Goal: Task Accomplishment & Management: Use online tool/utility

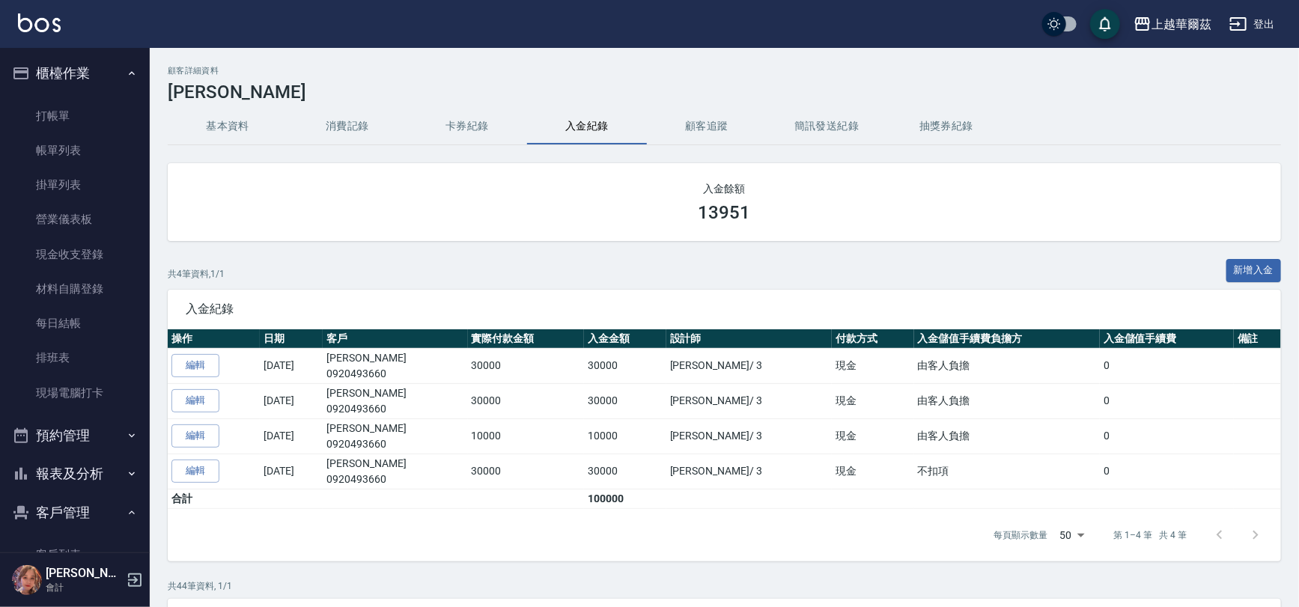
scroll to position [150, 0]
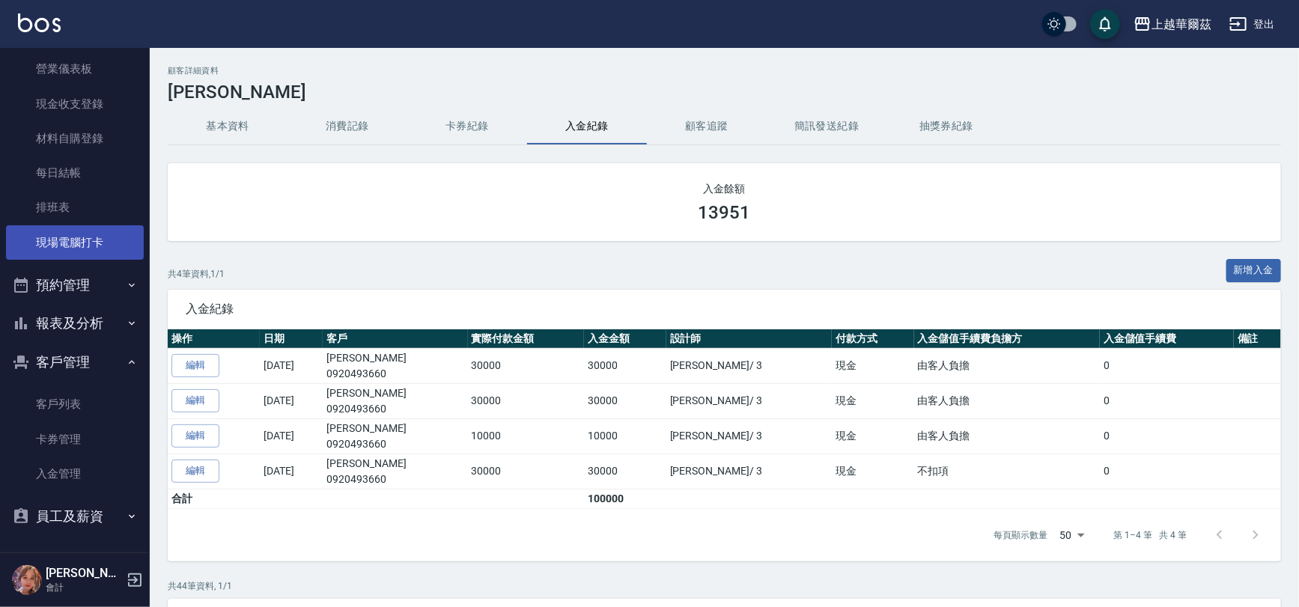
click at [56, 251] on link "現場電腦打卡" at bounding box center [75, 242] width 138 height 34
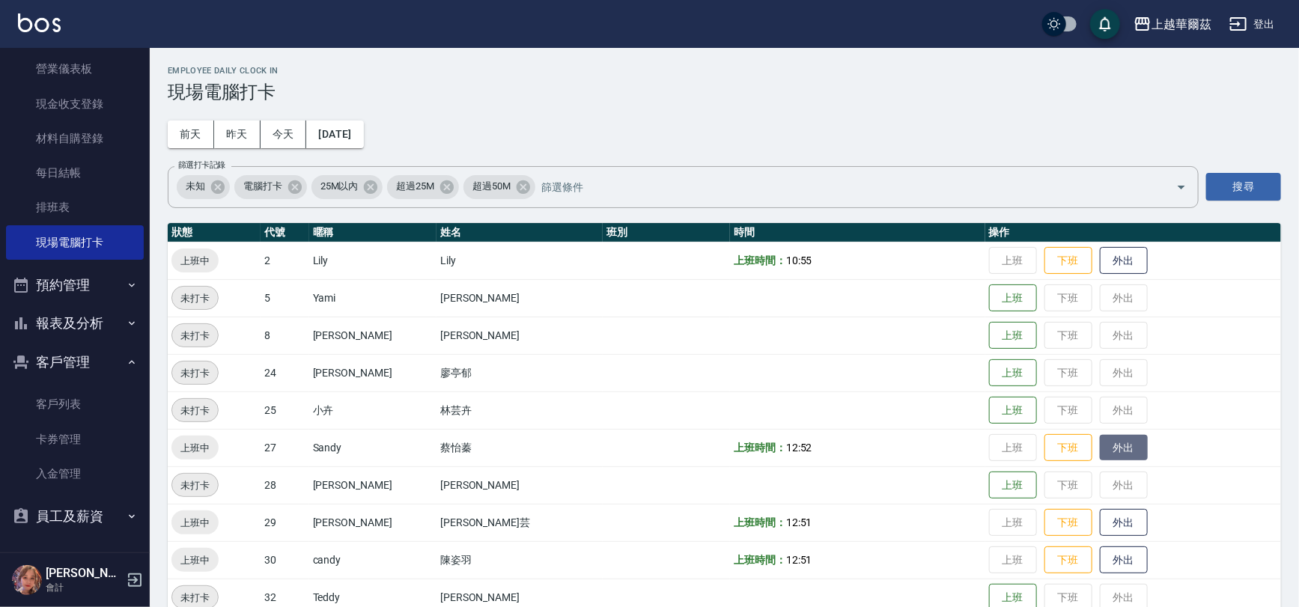
click at [1103, 445] on button "外出" at bounding box center [1124, 448] width 48 height 26
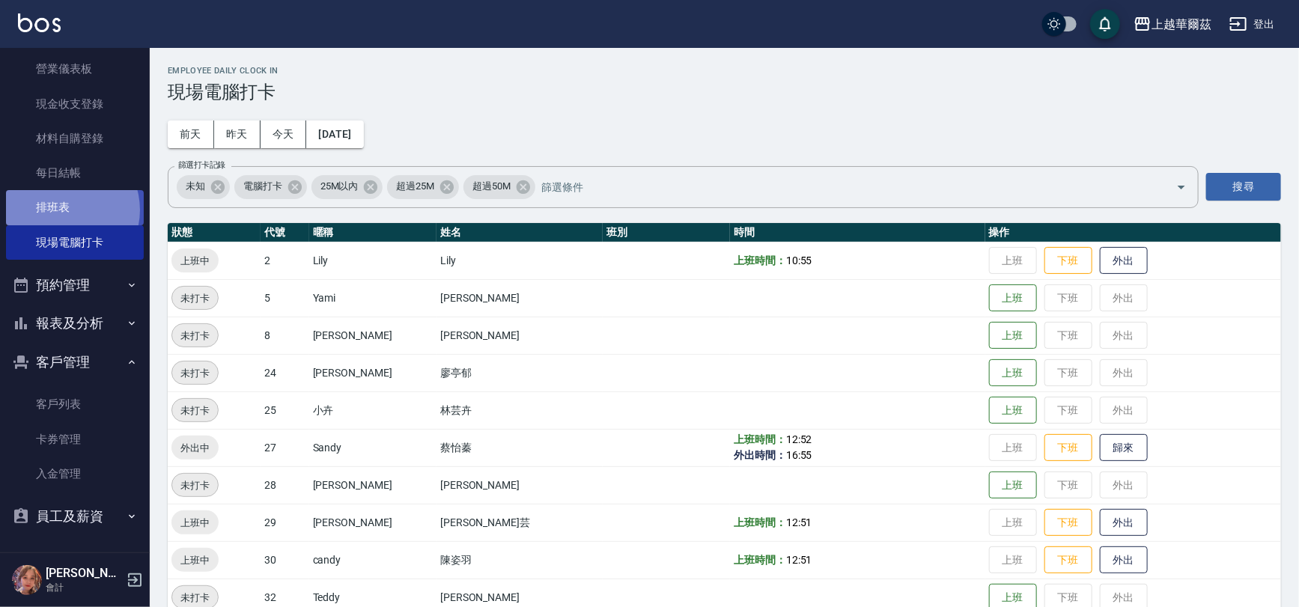
click at [62, 209] on link "排班表" at bounding box center [75, 207] width 138 height 34
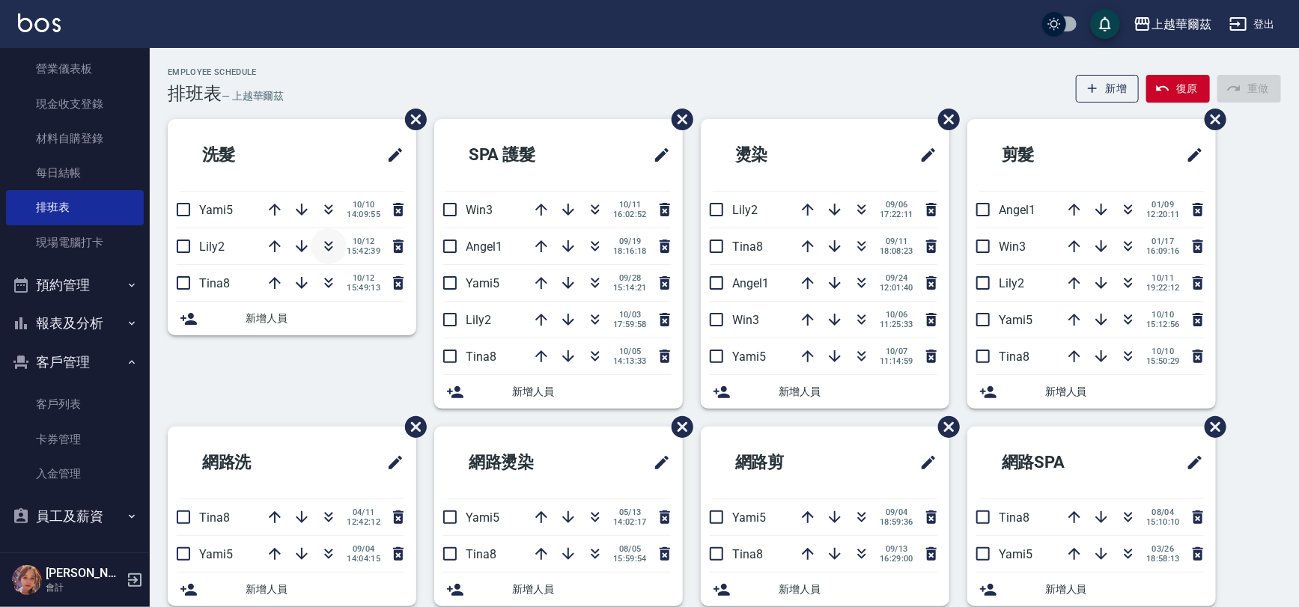
click at [314, 240] on button "button" at bounding box center [329, 246] width 36 height 36
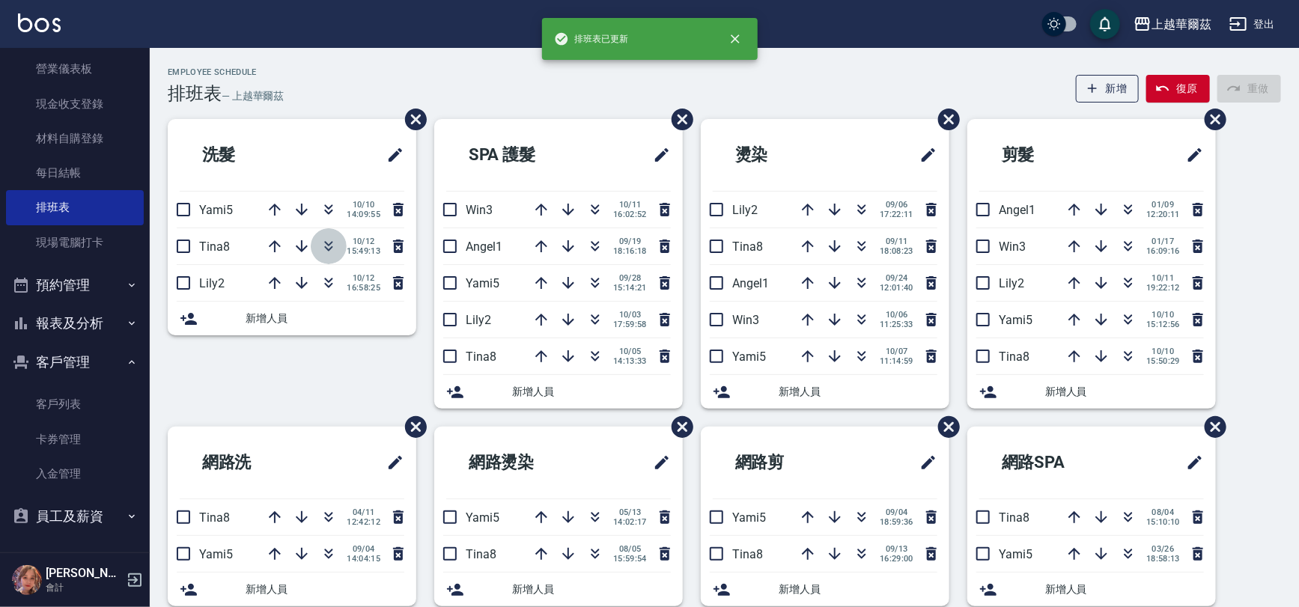
click at [329, 246] on icon "button" at bounding box center [329, 246] width 18 height 18
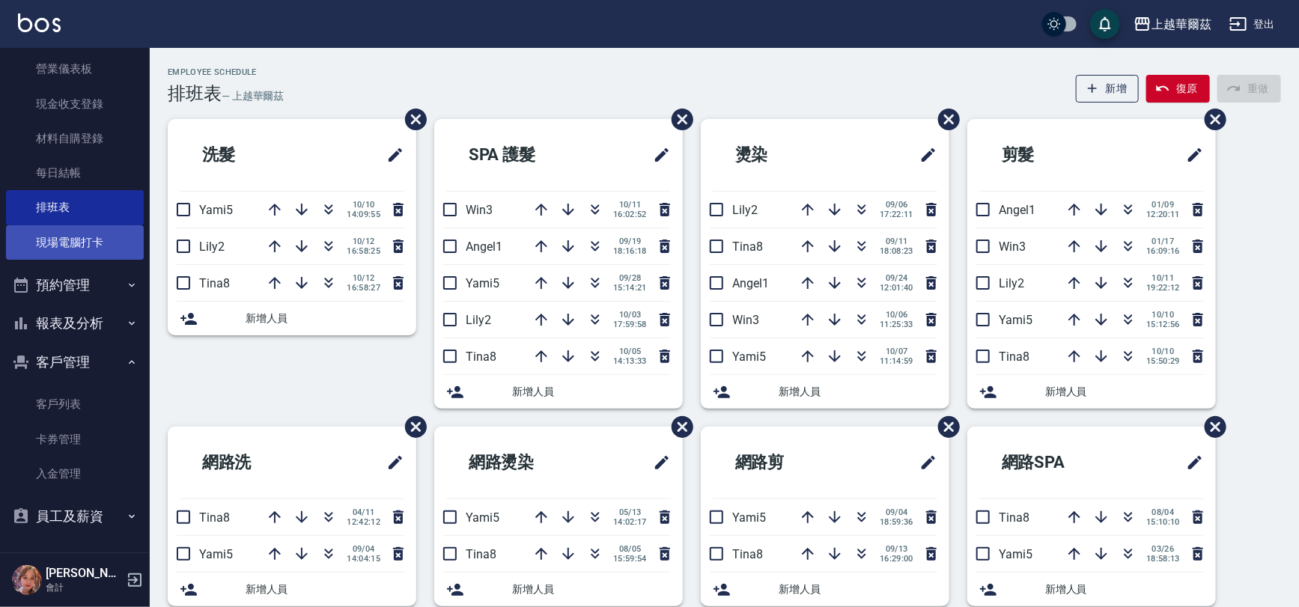
click at [38, 240] on link "現場電腦打卡" at bounding box center [75, 242] width 138 height 34
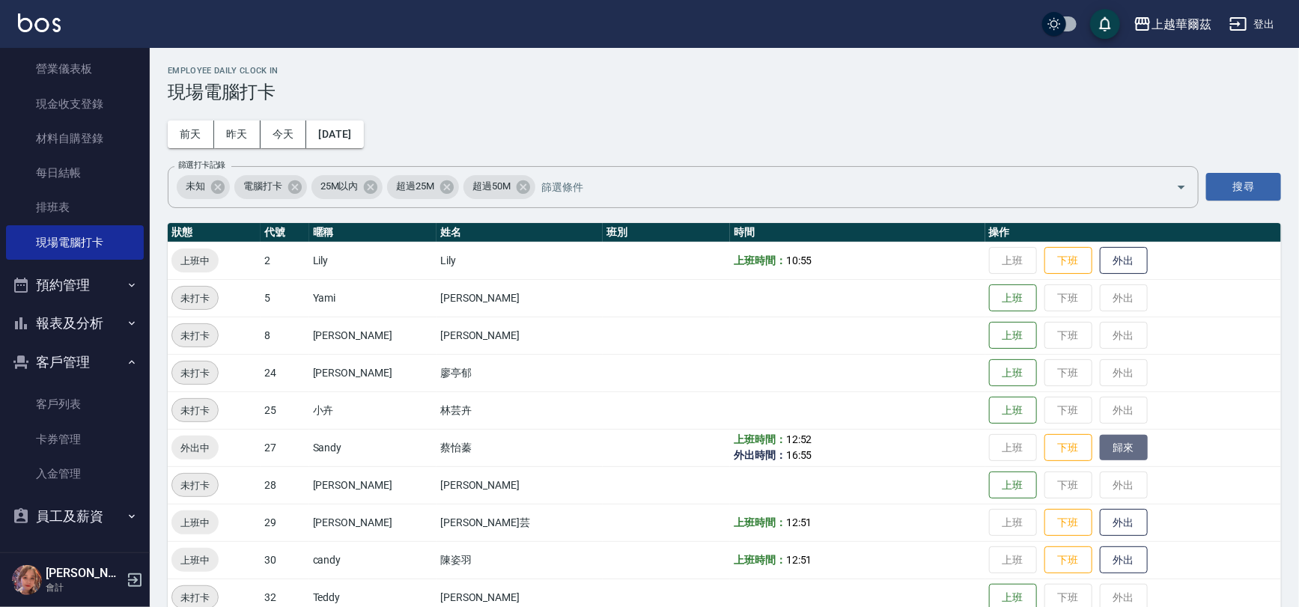
click at [1100, 454] on button "歸來" at bounding box center [1124, 448] width 48 height 26
drag, startPoint x: 1076, startPoint y: 549, endPoint x: 1082, endPoint y: 554, distance: 8.0
click at [1100, 553] on button "外出" at bounding box center [1124, 560] width 48 height 26
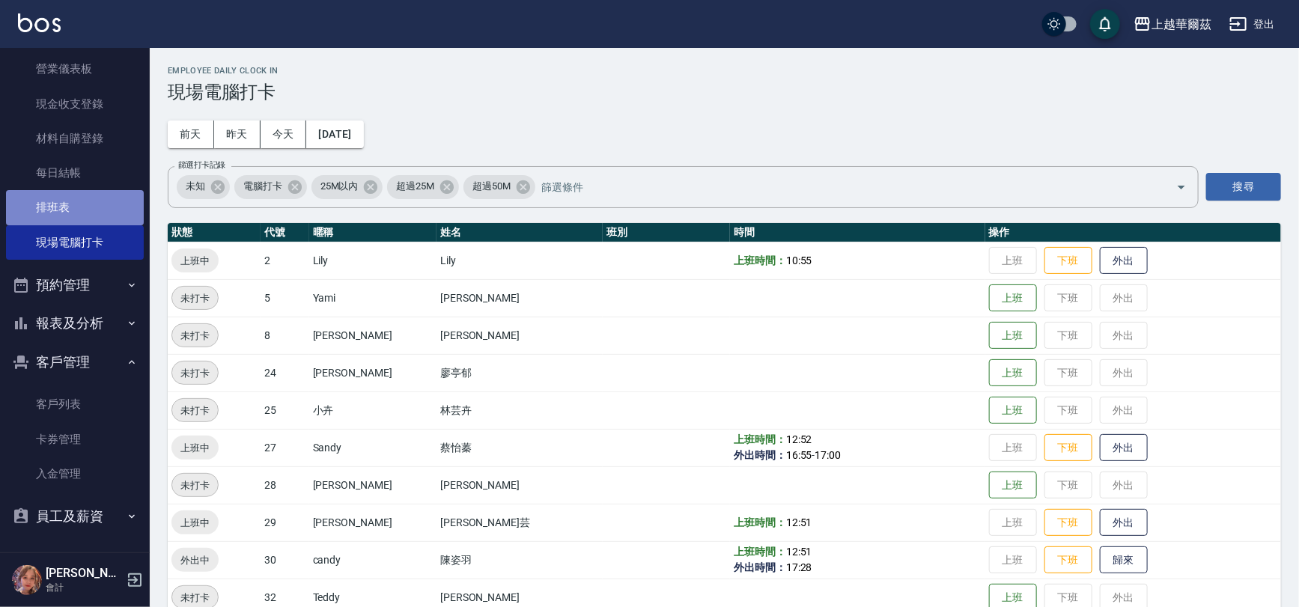
click at [81, 198] on link "排班表" at bounding box center [75, 207] width 138 height 34
